Goal: Task Accomplishment & Management: Use online tool/utility

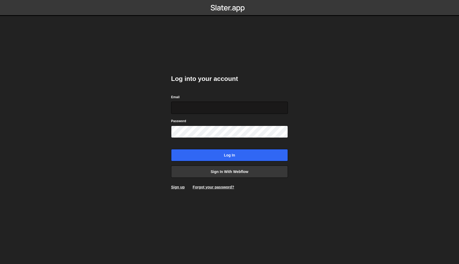
click at [226, 107] on input "Email" at bounding box center [229, 107] width 117 height 12
type input "[EMAIL_ADDRESS][DOMAIN_NAME]"
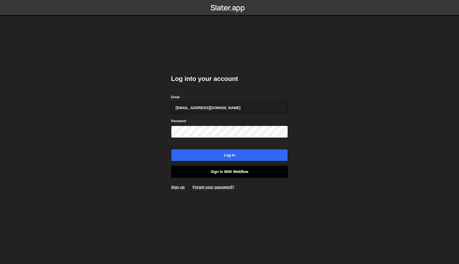
click at [228, 169] on link "Sign in with Webflow" at bounding box center [229, 171] width 117 height 12
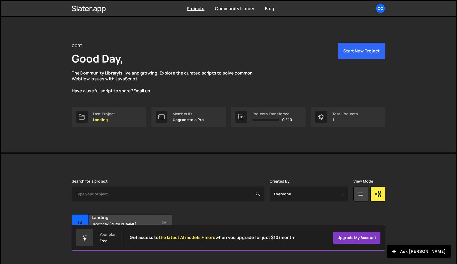
scroll to position [10, 0]
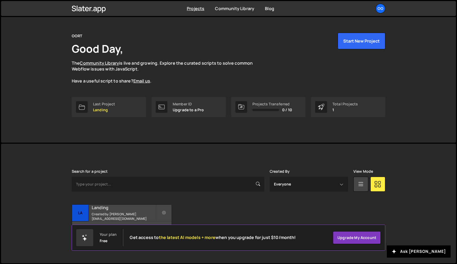
click at [119, 208] on h2 "Landing" at bounding box center [124, 207] width 64 height 6
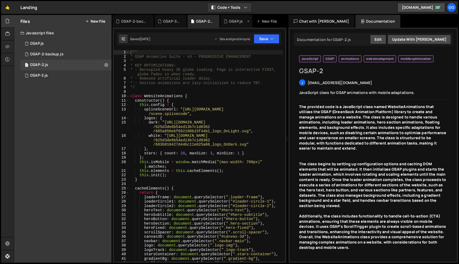
click at [227, 27] on div "GSAP.js" at bounding box center [236, 21] width 32 height 13
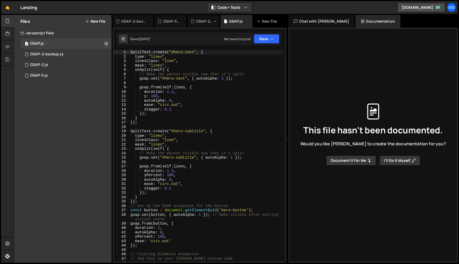
click at [198, 24] on div "GSAP-2.js" at bounding box center [204, 21] width 17 height 5
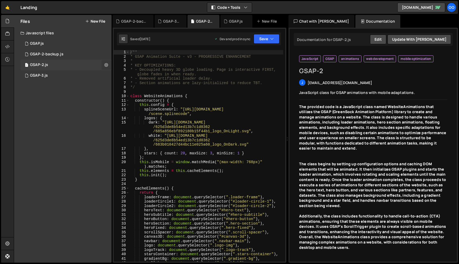
click at [109, 63] on button at bounding box center [106, 65] width 10 height 10
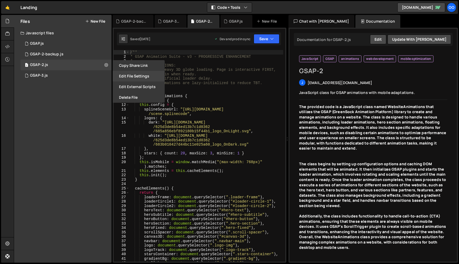
click at [130, 78] on button "Edit File Settings" at bounding box center [139, 76] width 52 height 11
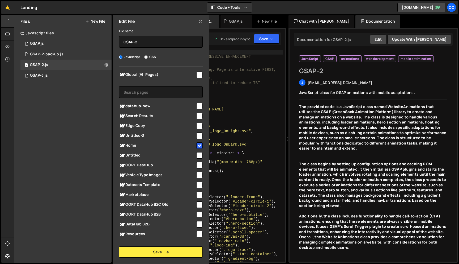
click at [200, 20] on icon at bounding box center [200, 21] width 4 height 6
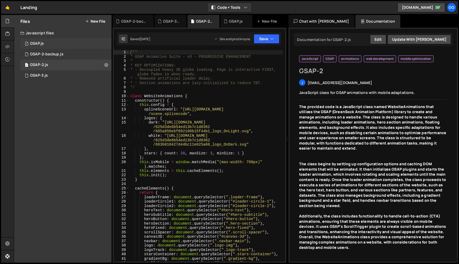
click at [104, 43] on div "1 GSAP.js 0" at bounding box center [65, 43] width 91 height 11
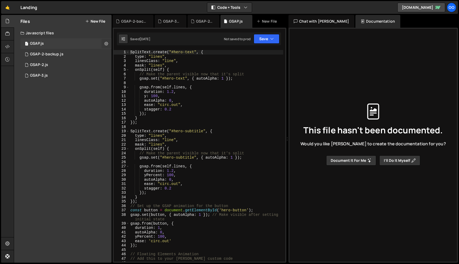
click at [107, 45] on icon at bounding box center [106, 43] width 4 height 5
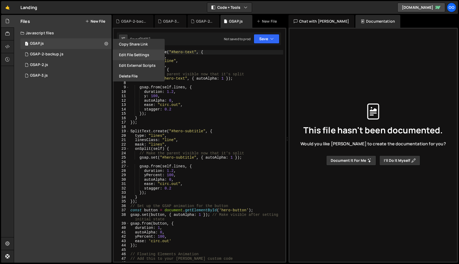
click at [134, 56] on button "Edit File Settings" at bounding box center [139, 54] width 52 height 11
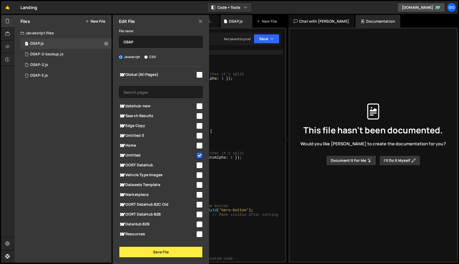
click at [201, 19] on icon at bounding box center [200, 21] width 4 height 6
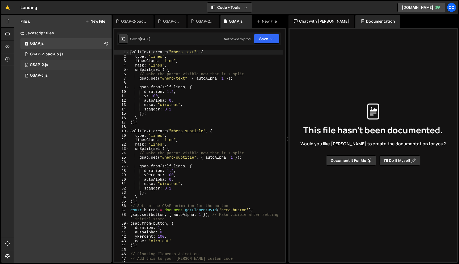
click at [73, 68] on div "1 GSAP-2.js 0" at bounding box center [65, 65] width 91 height 11
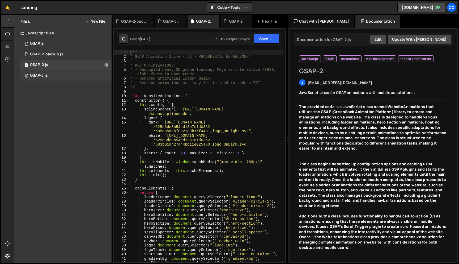
click at [77, 77] on div "1 GSAP-3.js 0" at bounding box center [65, 75] width 91 height 11
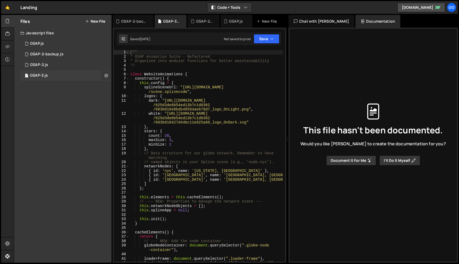
click at [106, 77] on icon at bounding box center [106, 75] width 4 height 5
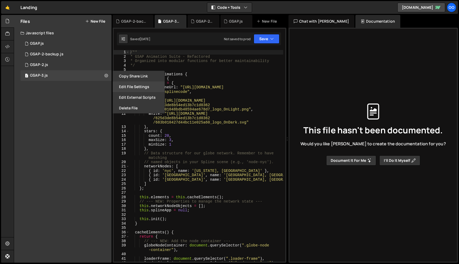
click at [140, 85] on button "Edit File Settings" at bounding box center [139, 86] width 52 height 11
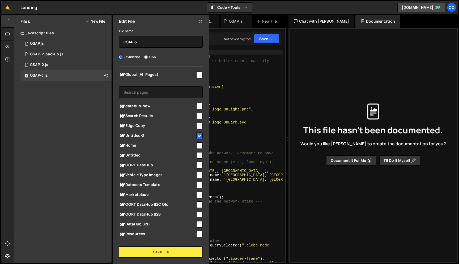
click at [200, 22] on icon at bounding box center [200, 21] width 4 height 6
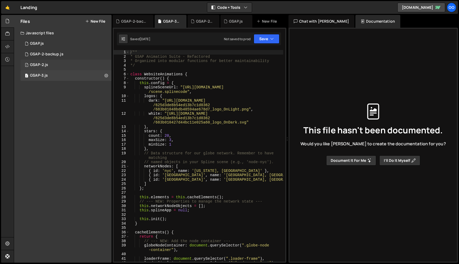
click at [68, 61] on div "1 GSAP-2.js 0" at bounding box center [65, 65] width 91 height 11
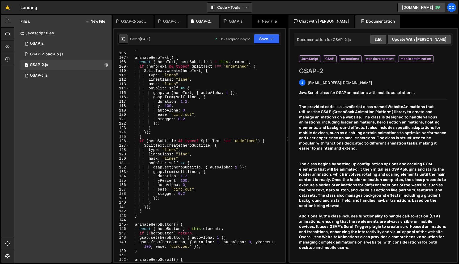
scroll to position [519, 0]
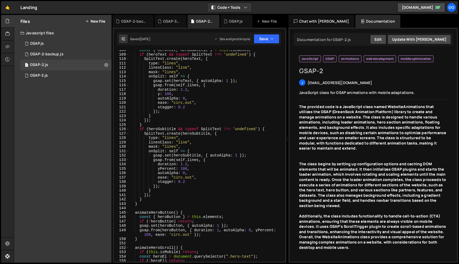
type textarea "gsap.set(heroText, { autoAlpha: 1 });"
click at [271, 81] on div "const { heroText , heroSubtitle } = this . elements ; if ( heroText && typeof S…" at bounding box center [206, 158] width 154 height 220
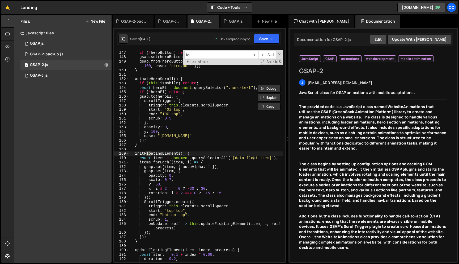
scroll to position [1161, 0]
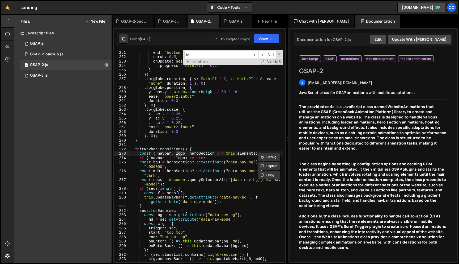
type input "l"
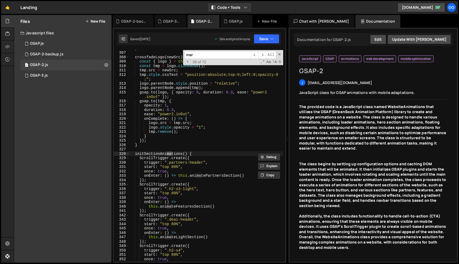
scroll to position [1915, 0]
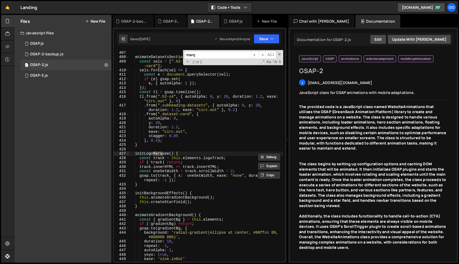
type input "marq"
click at [182, 180] on div "} animateDatasetsSection ( ) { const sels = [ ".h2-s4" , ".subheading-datasets"…" at bounding box center [206, 156] width 154 height 220
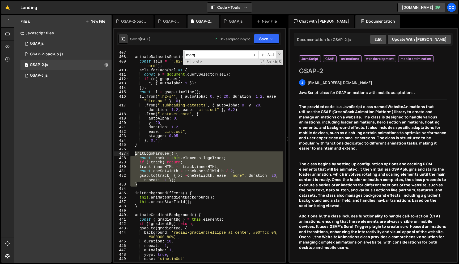
drag, startPoint x: 140, startPoint y: 184, endPoint x: 135, endPoint y: 153, distance: 31.1
click at [135, 153] on div "} animateDatasetsSection ( ) { const sels = [ ".h2-s4" , ".subheading-datasets"…" at bounding box center [206, 156] width 154 height 220
click at [376, 97] on div "JavaScript GSAP animations web development mobile optimization GSAP-2 GSAP-2 j …" at bounding box center [373, 155] width 159 height 210
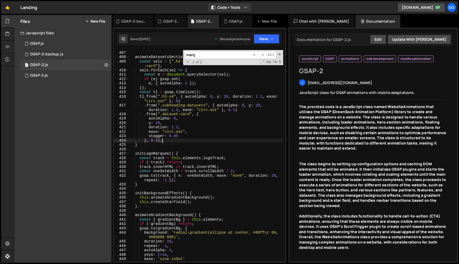
click at [249, 142] on div "} animateDatasetsSection ( ) { const sels = [ ".h2-s4" , ".subheading-datasets"…" at bounding box center [206, 156] width 154 height 220
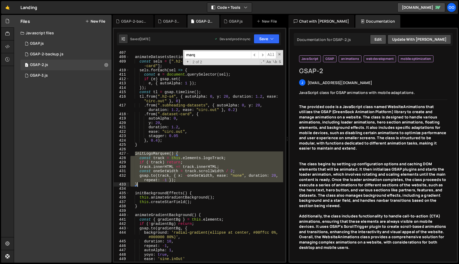
drag, startPoint x: 135, startPoint y: 154, endPoint x: 139, endPoint y: 185, distance: 31.6
click at [139, 185] on div "} animateDatasetsSection ( ) { const sels = [ ".h2-s4" , ".subheading-datasets"…" at bounding box center [206, 156] width 154 height 220
paste textarea
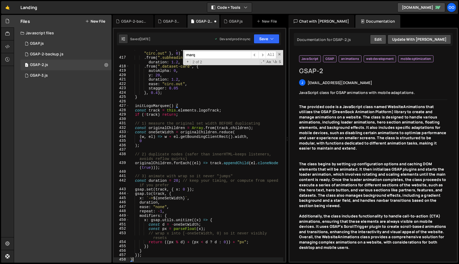
scroll to position [1963, 0]
click at [265, 38] on button "Save" at bounding box center [267, 39] width 26 height 10
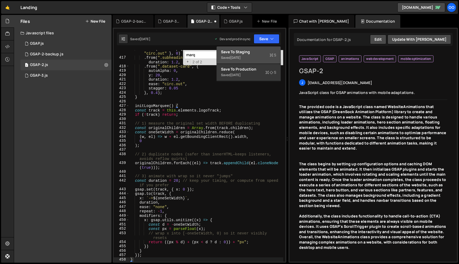
click at [252, 56] on div "Saved 1 month ago" at bounding box center [248, 57] width 55 height 6
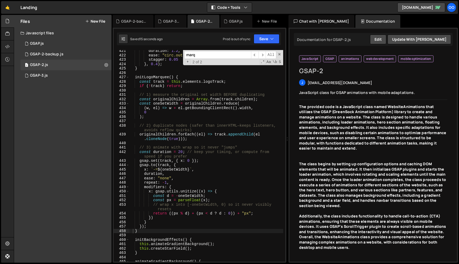
scroll to position [1991, 0]
click at [141, 233] on div "duration : 1.2 , ease : "circ.out" , stagger : 0.05 } , 0.4 ) ; } initLogoMarqu…" at bounding box center [206, 159] width 154 height 220
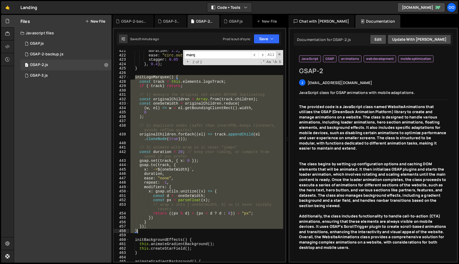
drag, startPoint x: 135, startPoint y: 77, endPoint x: 147, endPoint y: 232, distance: 154.7
click at [147, 232] on div "duration : 1.2 , ease : "circ.out" , stagger : 0.05 } , 0.4 ) ; } initLogoMarqu…" at bounding box center [206, 159] width 154 height 220
paste textarea
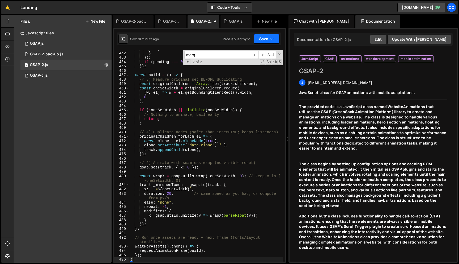
click at [263, 41] on button "Save" at bounding box center [267, 39] width 26 height 10
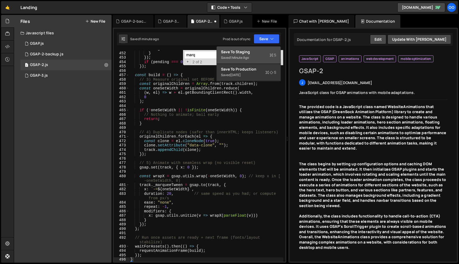
click at [250, 54] on div "Save to Staging S" at bounding box center [248, 51] width 55 height 5
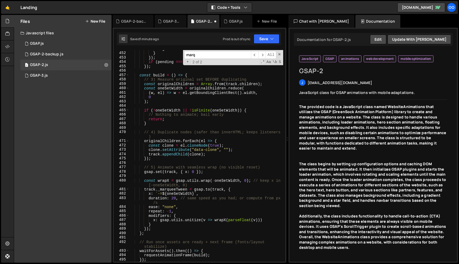
scroll to position [2138, 0]
click at [266, 42] on button "Save" at bounding box center [267, 39] width 26 height 10
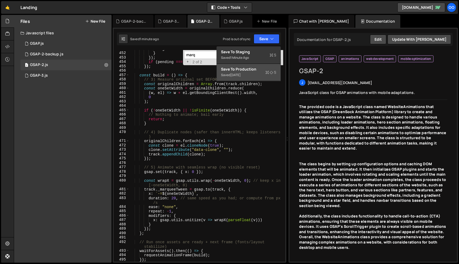
click at [259, 74] on div "Saved 1 month ago" at bounding box center [248, 75] width 55 height 6
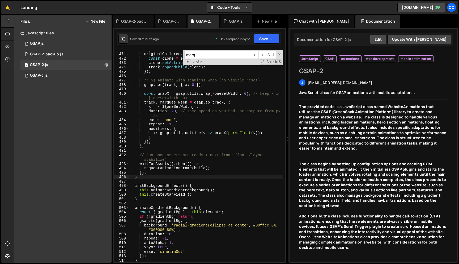
scroll to position [2223, 0]
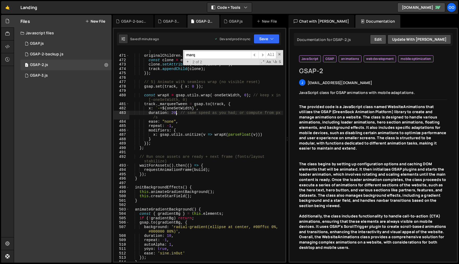
click at [175, 113] on div "// 4) Duplicate nodes (safer than innerHTML; keeps listeners ) originalChildren…" at bounding box center [206, 157] width 154 height 224
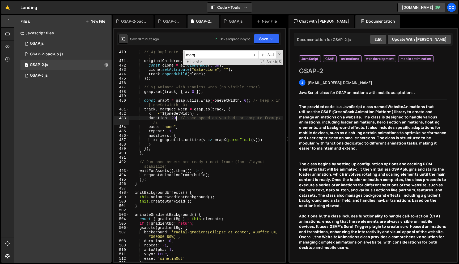
scroll to position [0, 3]
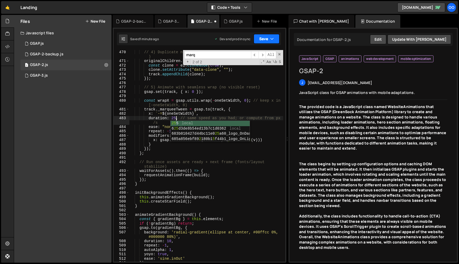
type textarea "duration: 25, // same speed as you had; or compute from px/s"
click at [273, 35] on button "Save" at bounding box center [267, 39] width 26 height 10
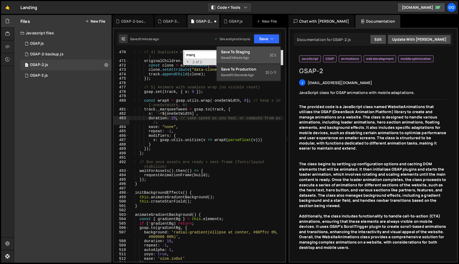
click at [261, 58] on div "Saved 1 minute ago" at bounding box center [248, 57] width 55 height 6
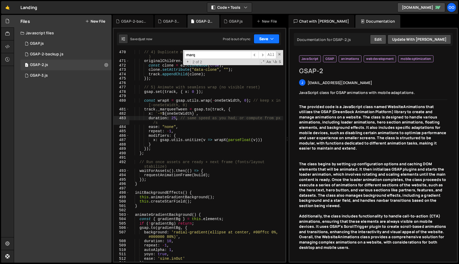
click at [268, 37] on button "Save" at bounding box center [267, 39] width 26 height 10
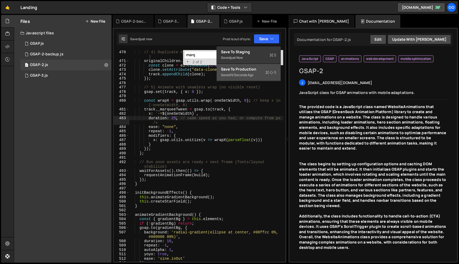
click at [260, 74] on div "Saved 12 seconds ago" at bounding box center [248, 75] width 55 height 6
